Goal: Transaction & Acquisition: Register for event/course

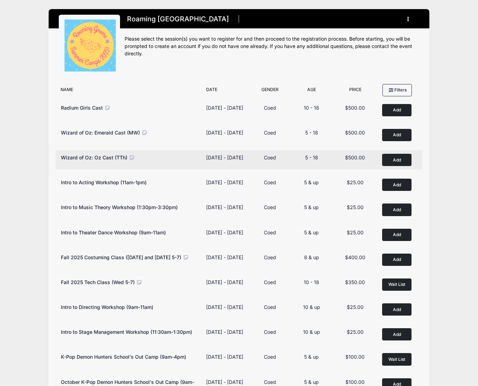
click at [392, 162] on button "Add to Cart" at bounding box center [396, 160] width 29 height 12
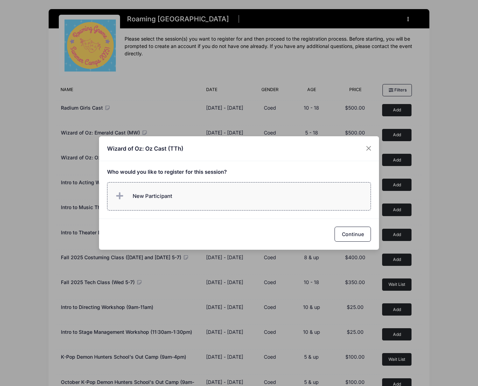
click at [159, 193] on span "New Participant" at bounding box center [153, 196] width 40 height 8
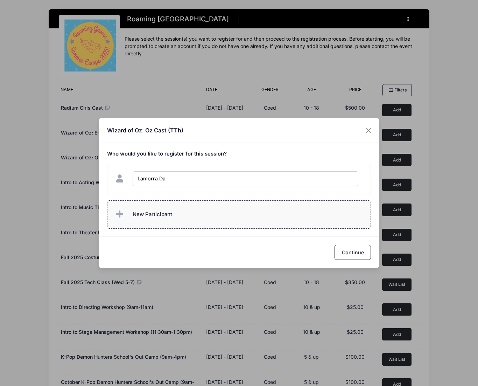
type input "Lamorra Day"
checkbox input "true"
click at [347, 252] on button "Continue" at bounding box center [352, 252] width 36 height 15
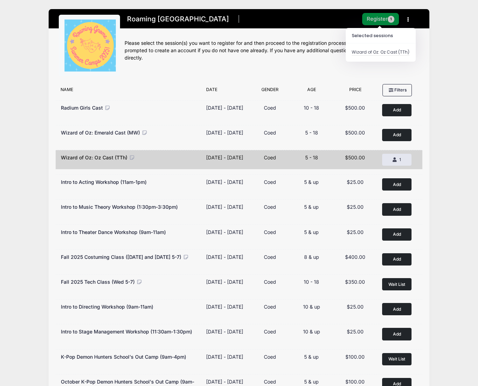
click at [376, 17] on button "Register 1" at bounding box center [380, 19] width 37 height 12
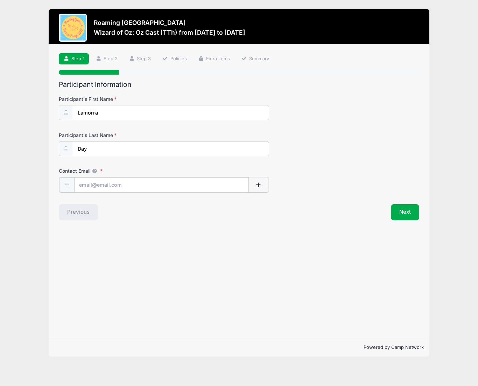
click at [147, 184] on input "Contact Email" at bounding box center [161, 184] width 175 height 15
type input "[EMAIL_ADDRESS][DOMAIN_NAME]"
drag, startPoint x: 406, startPoint y: 209, endPoint x: 405, endPoint y: 205, distance: 3.9
click at [406, 209] on button "Next" at bounding box center [405, 211] width 28 height 16
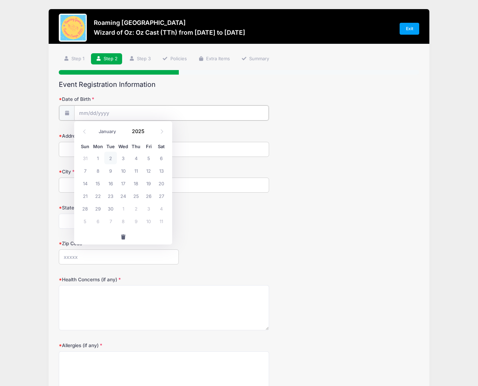
click at [164, 112] on input "Date of Birth" at bounding box center [171, 112] width 194 height 15
click at [108, 132] on select "January February March April May June July August September October November De…" at bounding box center [110, 131] width 31 height 9
select select "0"
click at [95, 127] on select "January February March April May June July August September October November De…" at bounding box center [110, 131] width 31 height 9
click at [97, 207] on span "27" at bounding box center [98, 208] width 13 height 13
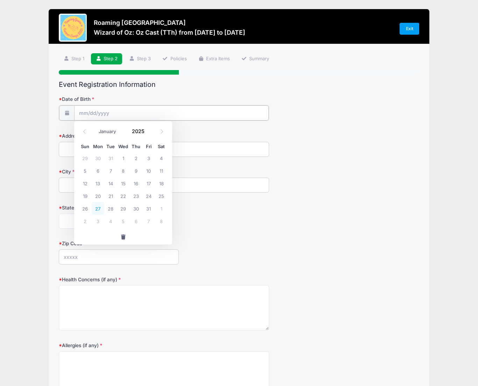
type input "[DATE]"
click at [117, 111] on input "[DATE]" at bounding box center [171, 112] width 194 height 15
click at [98, 111] on input "[DATE]" at bounding box center [171, 112] width 194 height 15
click at [103, 112] on input "[DATE]" at bounding box center [171, 112] width 194 height 15
click at [100, 112] on input "[DATE]" at bounding box center [171, 112] width 194 height 15
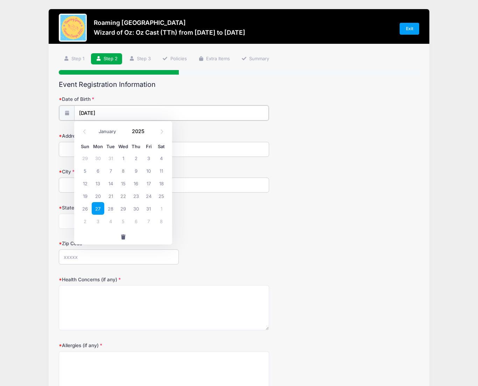
click at [100, 112] on input "[DATE]" at bounding box center [171, 112] width 194 height 15
click at [140, 130] on input "2025" at bounding box center [139, 131] width 23 height 10
click at [150, 133] on span at bounding box center [148, 133] width 5 height 5
click at [137, 132] on input "2024" at bounding box center [139, 131] width 23 height 10
click at [148, 133] on span at bounding box center [148, 133] width 5 height 5
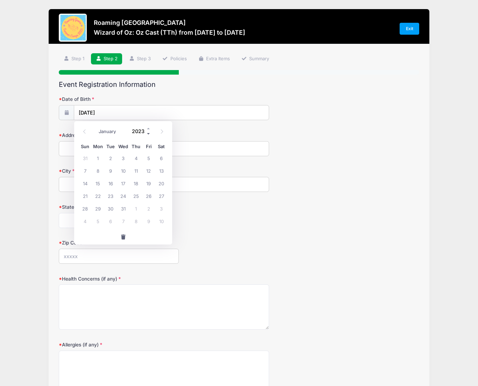
click at [149, 133] on span at bounding box center [148, 133] width 5 height 5
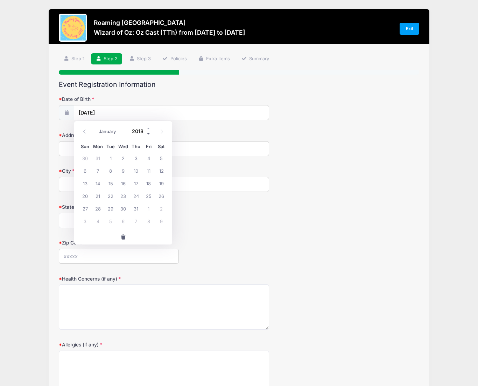
click at [149, 133] on span at bounding box center [148, 133] width 5 height 5
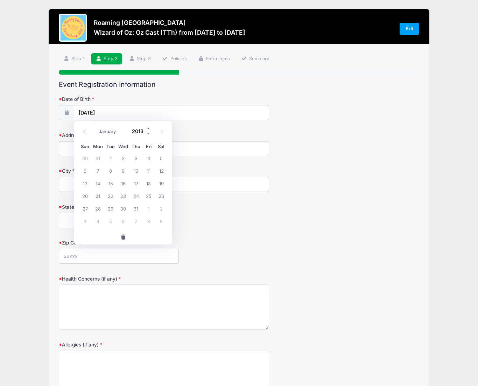
click at [148, 130] on span at bounding box center [148, 128] width 5 height 5
click at [206, 127] on form "Date of Birth [DATE] Address City State [US_STATE] [US_STATE] [US_STATE] [US_ST…" at bounding box center [239, 245] width 360 height 299
click at [100, 112] on input "[DATE]" at bounding box center [171, 112] width 194 height 15
click at [148, 133] on span at bounding box center [148, 133] width 5 height 5
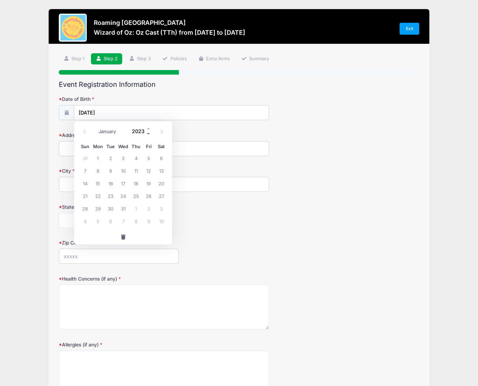
click at [148, 133] on span at bounding box center [148, 133] width 5 height 5
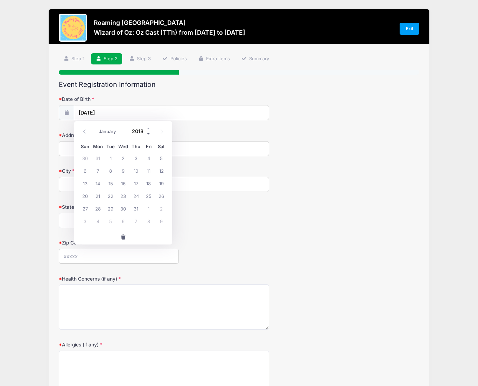
click at [148, 133] on span at bounding box center [148, 133] width 5 height 5
type input "2014"
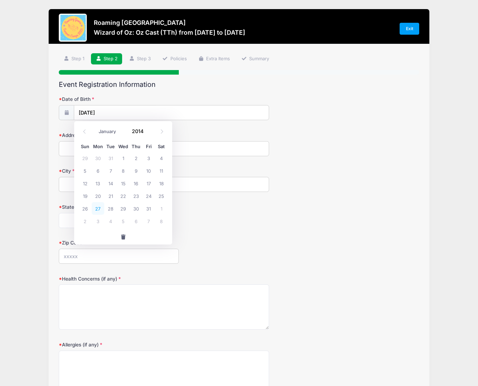
click at [97, 209] on span "27" at bounding box center [98, 208] width 13 height 13
type input "[DATE]"
click at [78, 144] on input "Address" at bounding box center [164, 148] width 210 height 15
type input "[STREET_ADDRESS]"
type input "[GEOGRAPHIC_DATA]"
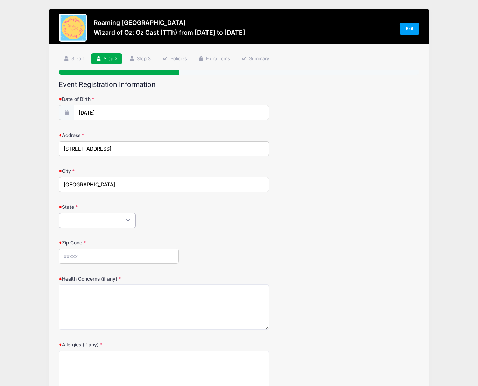
select select "CO"
type input "80238"
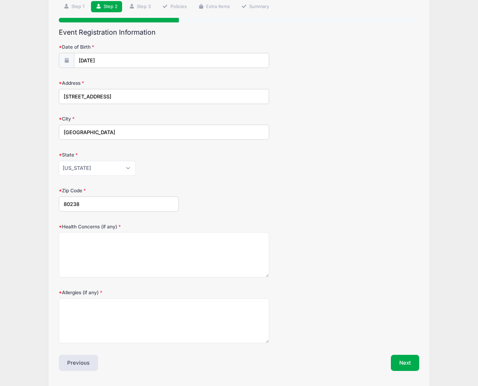
scroll to position [52, 0]
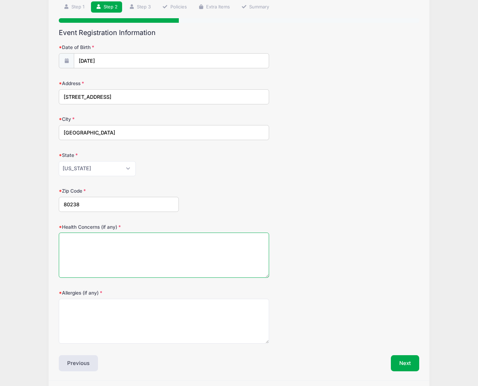
click at [105, 255] on textarea "Health Concerns (if any)" at bounding box center [164, 254] width 210 height 45
type textarea "none"
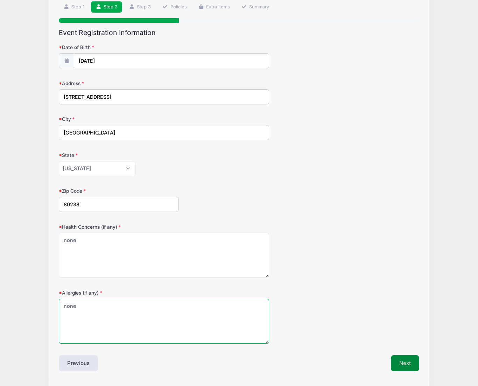
type textarea "none"
click at [402, 362] on button "Next" at bounding box center [405, 363] width 28 height 16
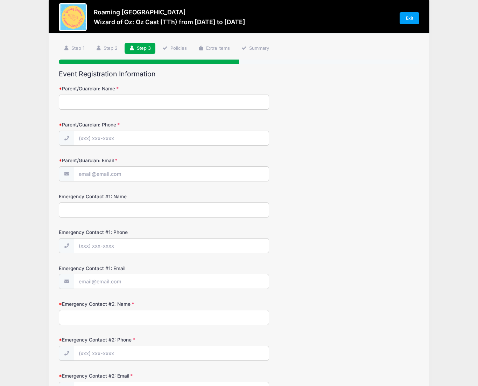
scroll to position [0, 0]
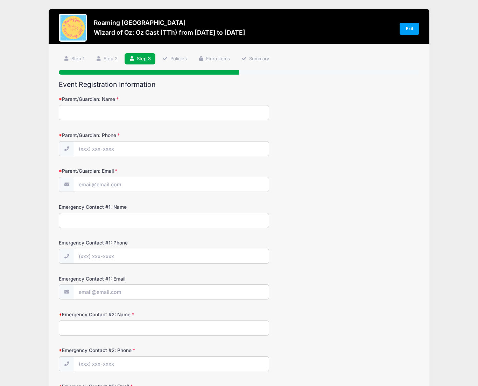
click at [80, 111] on input "Parent/Guardian: Name" at bounding box center [164, 112] width 210 height 15
type input "Hailey Day"
type input "[PHONE_NUMBER]"
type input "[EMAIL_ADDRESS][DOMAIN_NAME]"
click at [105, 221] on input "Emergency Contact #1: Name" at bounding box center [164, 220] width 210 height 15
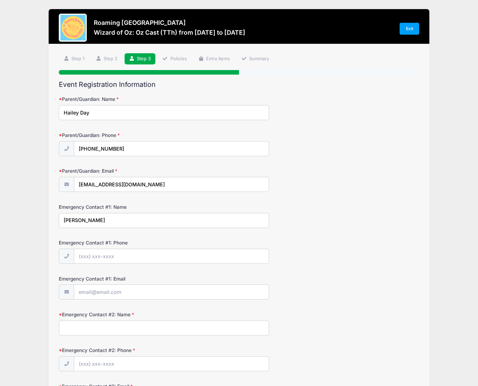
type input "[PERSON_NAME]"
type input "[PHONE_NUMBER]"
type input "[PERSON_NAME][EMAIL_ADDRESS][DOMAIN_NAME]"
type input "Hailey Day"
type input "[PHONE_NUMBER]"
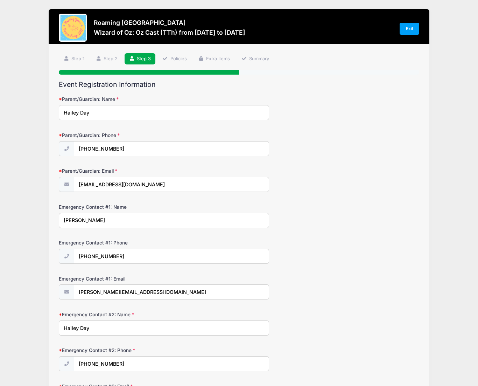
scroll to position [86, 0]
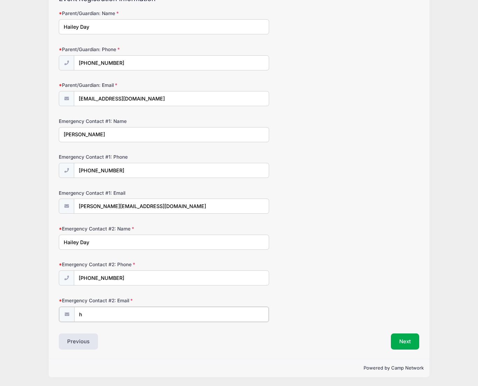
type input "[EMAIL_ADDRESS][DOMAIN_NAME]"
click at [404, 339] on button "Next" at bounding box center [405, 341] width 28 height 16
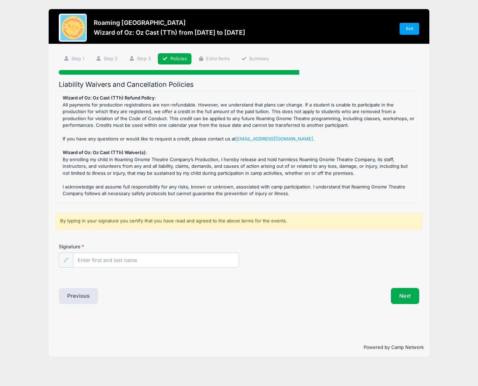
scroll to position [0, 0]
click at [82, 260] on input "Signature" at bounding box center [155, 260] width 165 height 15
type input "Hailey Day"
click at [406, 294] on button "Next" at bounding box center [405, 296] width 28 height 16
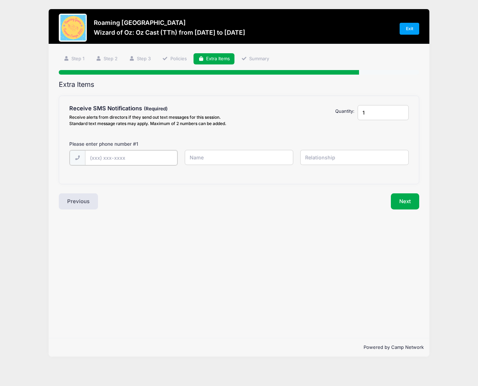
click at [131, 162] on input "text" at bounding box center [131, 157] width 93 height 15
type input "[PHONE_NUMBER]"
drag, startPoint x: 212, startPoint y: 157, endPoint x: 223, endPoint y: 158, distance: 10.9
click at [212, 157] on input "Hailey M Day" at bounding box center [239, 157] width 108 height 15
type input "Hailey Day"
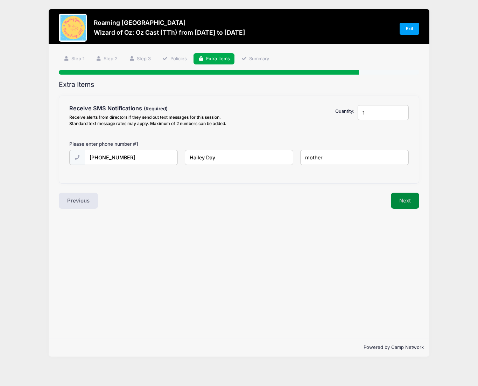
type input "mother"
click at [411, 200] on button "Next" at bounding box center [405, 200] width 28 height 16
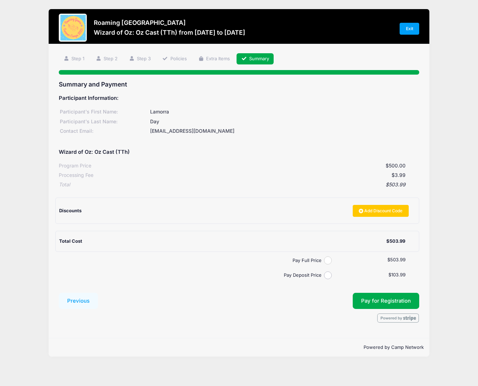
click at [326, 261] on input "Pay Full Price" at bounding box center [328, 260] width 8 height 8
radio input "true"
click at [366, 302] on span "Pay for Registration" at bounding box center [386, 300] width 50 height 6
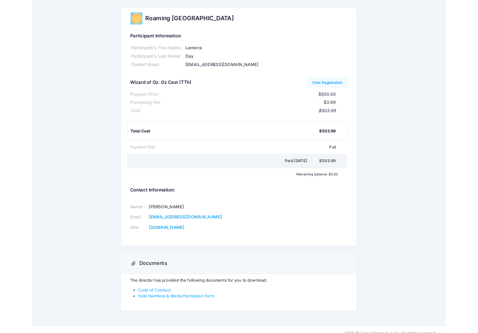
scroll to position [8, 0]
